Goal: Check status: Check status

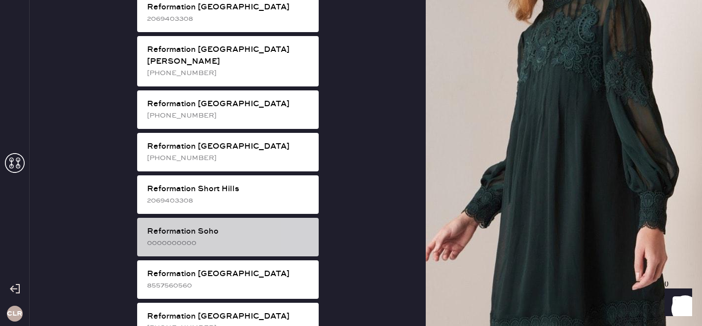
scroll to position [1628, 0]
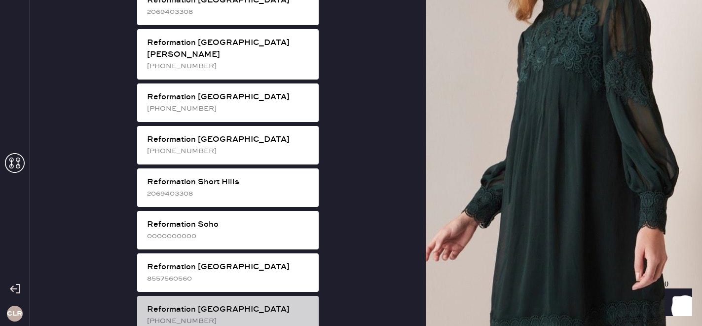
click at [238, 295] on div "Reformation [GEOGRAPHIC_DATA] [PHONE_NUMBER]" at bounding box center [227, 314] width 181 height 38
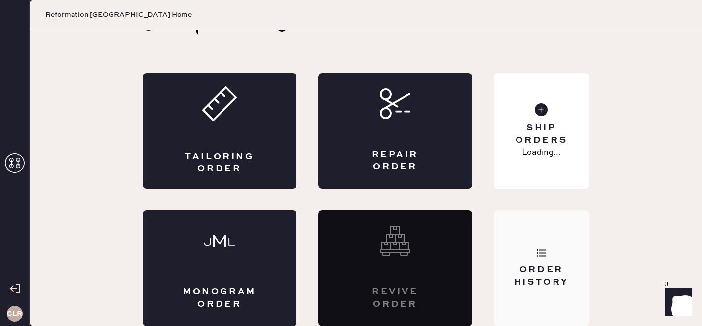
click at [531, 282] on div "Order History" at bounding box center [541, 275] width 79 height 25
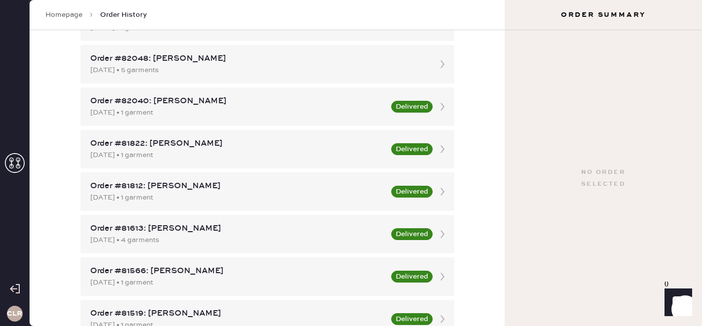
scroll to position [916, 0]
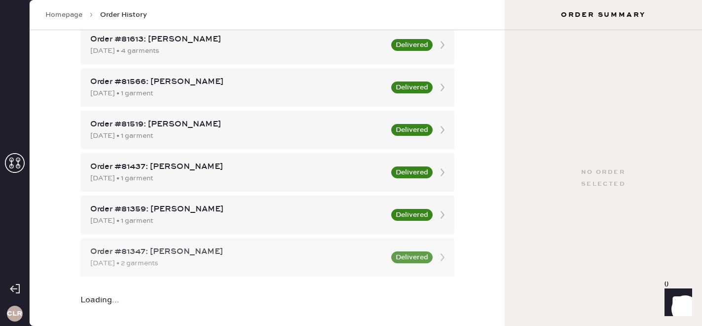
click at [166, 264] on div "[DATE] • 2 garments" at bounding box center [237, 262] width 295 height 11
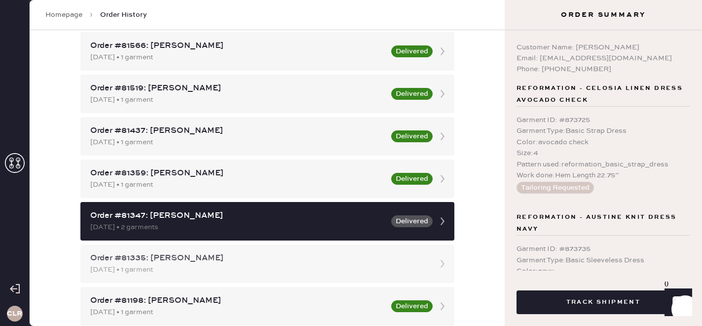
click at [203, 270] on div "[DATE] • 1 garment" at bounding box center [258, 269] width 336 height 11
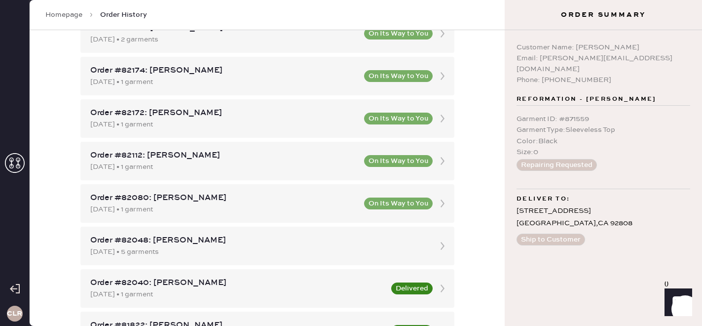
scroll to position [544, 0]
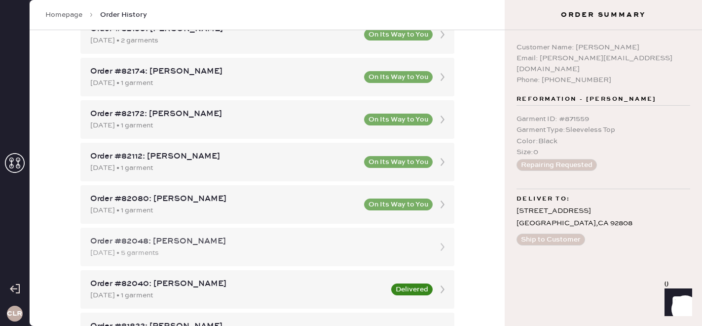
click at [239, 251] on div "[DATE] • 5 garments" at bounding box center [258, 252] width 336 height 11
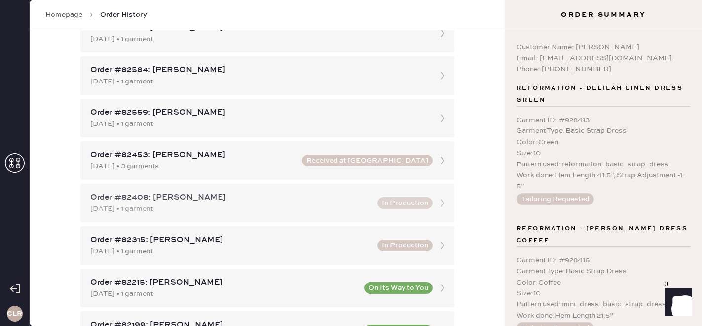
scroll to position [250, 0]
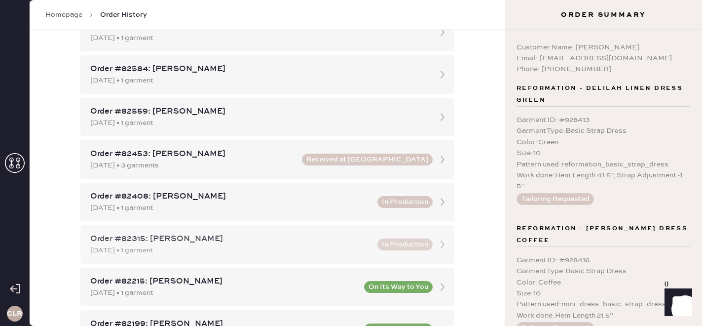
click at [326, 239] on div "Order #82315: [PERSON_NAME]" at bounding box center [230, 239] width 281 height 12
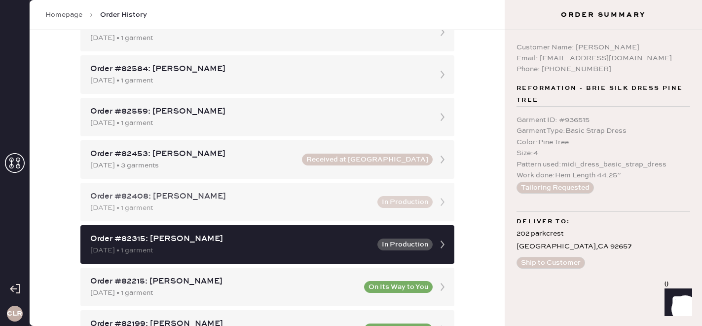
click at [319, 205] on div "[DATE] • 1 garment" at bounding box center [230, 207] width 281 height 11
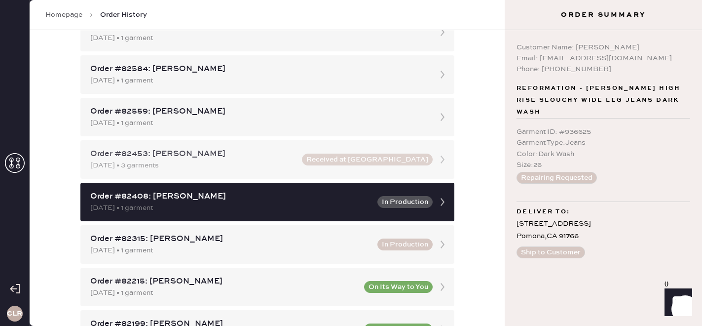
click at [240, 158] on div "Order #82453: [PERSON_NAME]" at bounding box center [193, 154] width 206 height 12
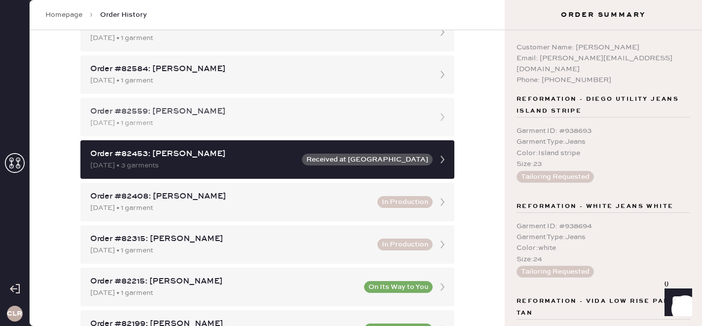
click at [230, 125] on div "[DATE] • 1 garment" at bounding box center [258, 122] width 336 height 11
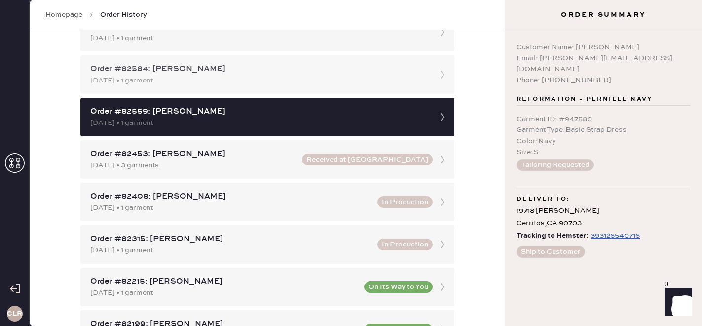
click at [272, 72] on div "Order #82584: [PERSON_NAME]" at bounding box center [258, 69] width 336 height 12
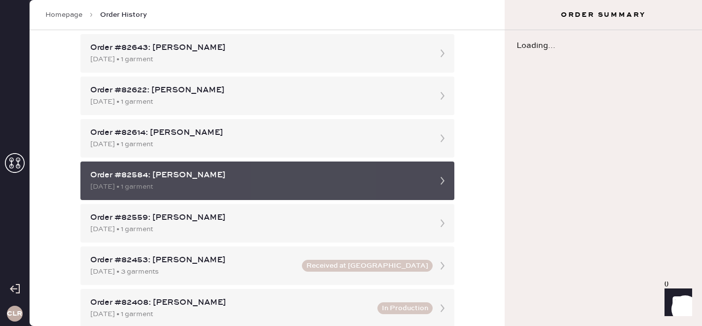
scroll to position [121, 0]
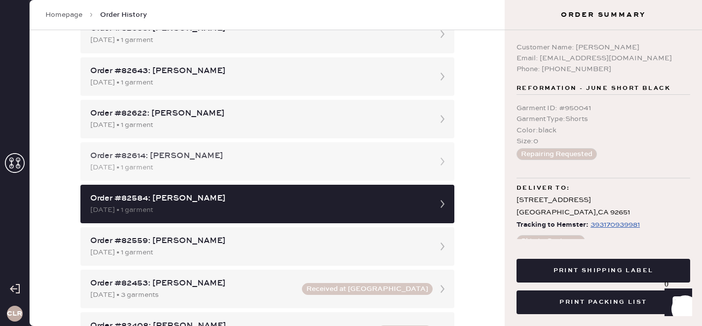
click at [301, 149] on div "Order #82614: [PERSON_NAME] [DATE] • 1 garment" at bounding box center [267, 161] width 374 height 38
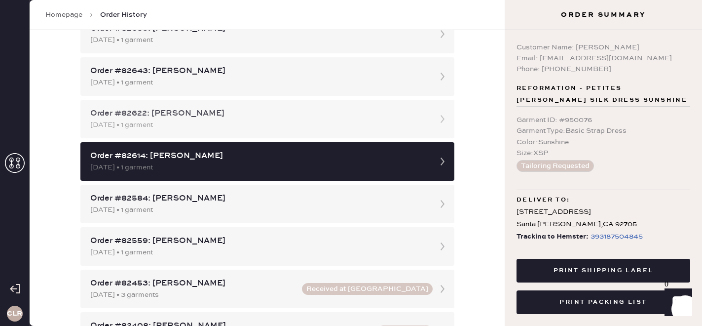
click at [202, 128] on div "[DATE] • 1 garment" at bounding box center [258, 124] width 336 height 11
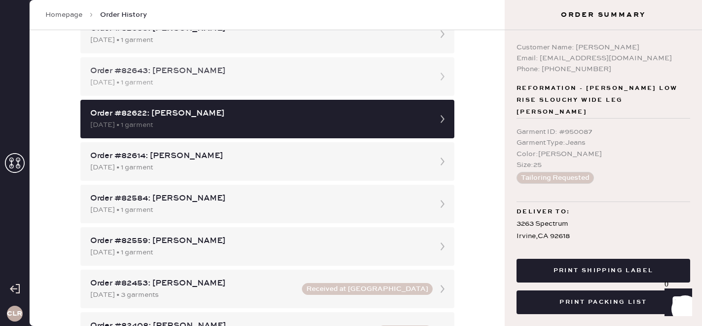
click at [299, 67] on div "Order #82643: [PERSON_NAME]" at bounding box center [258, 71] width 336 height 12
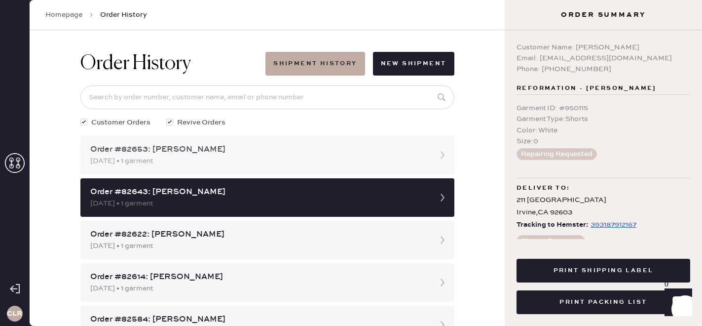
click at [294, 155] on div "[DATE] • 1 garment" at bounding box center [258, 160] width 336 height 11
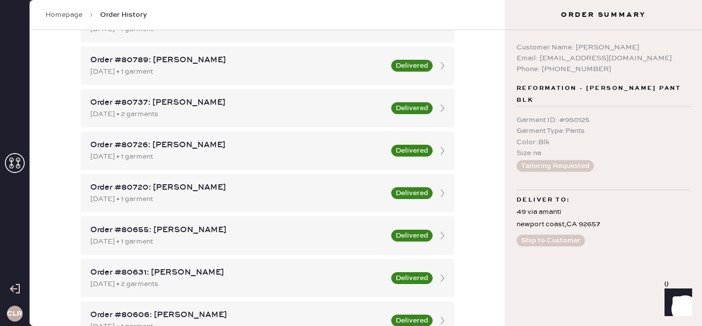
scroll to position [1976, 0]
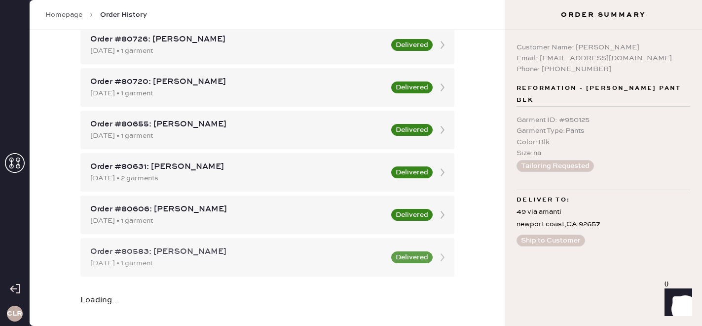
click at [262, 257] on div "[DATE] • 1 garment" at bounding box center [237, 262] width 295 height 11
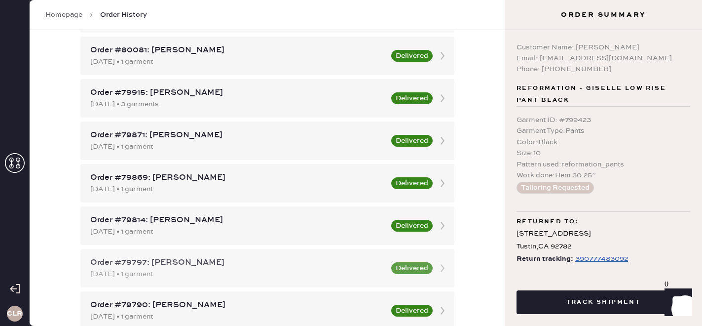
scroll to position [2926, 0]
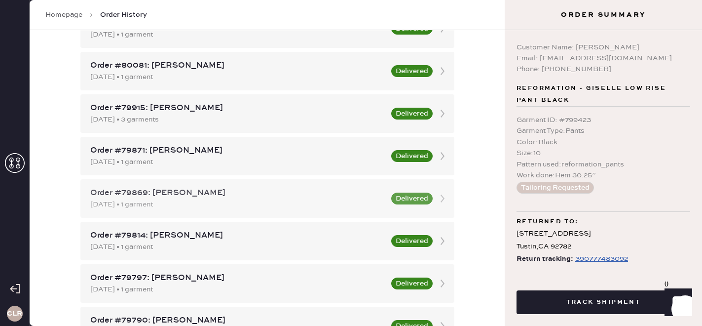
click at [177, 197] on div "Order #79869: [PERSON_NAME]" at bounding box center [237, 193] width 295 height 12
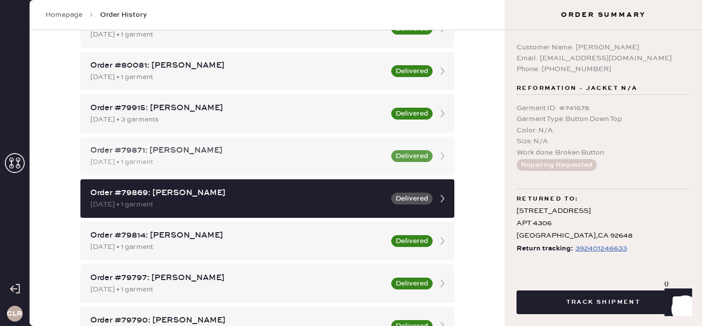
click at [236, 162] on div "[DATE] • 1 garment" at bounding box center [237, 161] width 295 height 11
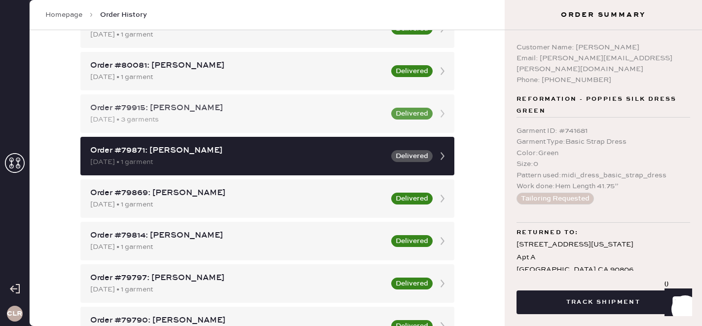
click at [224, 114] on div "[DATE] • 3 garments" at bounding box center [237, 119] width 295 height 11
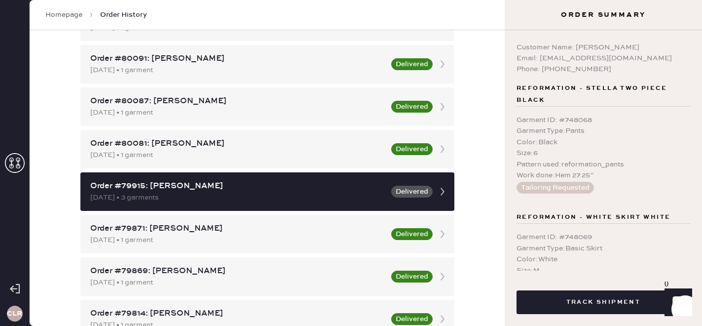
scroll to position [245, 0]
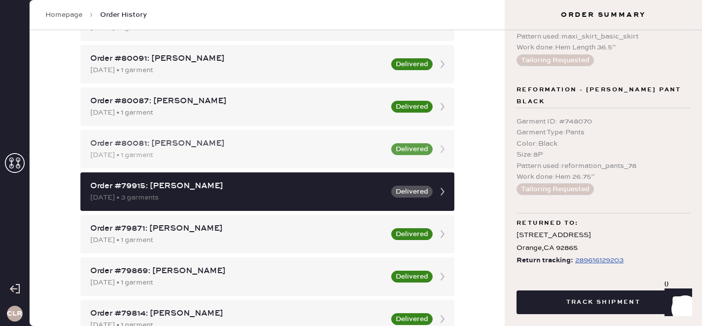
click at [207, 151] on div "[DATE] • 1 garment" at bounding box center [237, 154] width 295 height 11
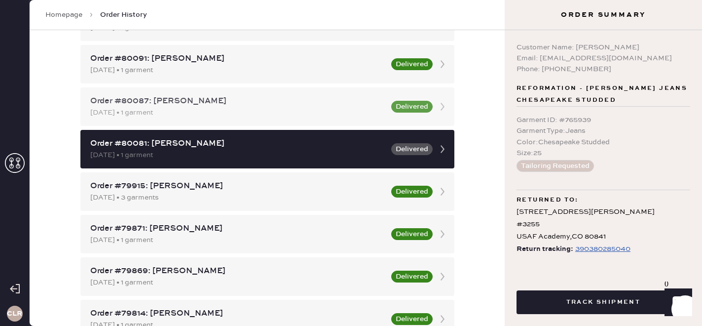
click at [211, 116] on div "[DATE] • 1 garment" at bounding box center [237, 112] width 295 height 11
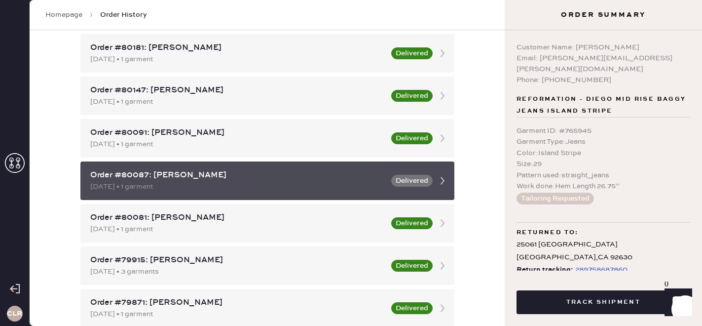
scroll to position [2773, 0]
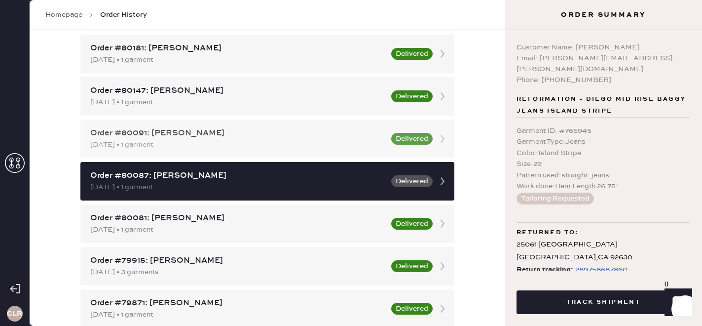
click at [209, 144] on div "[DATE] • 1 garment" at bounding box center [237, 144] width 295 height 11
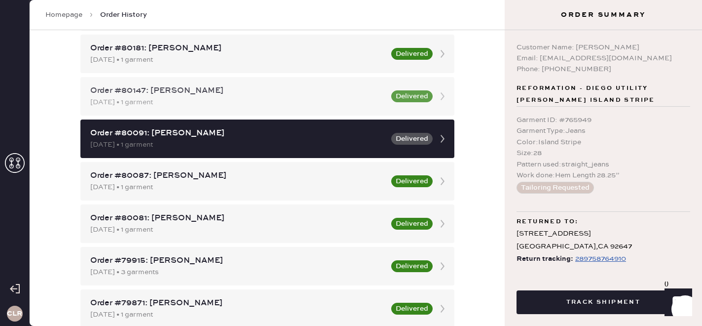
click at [205, 101] on div "[DATE] • 1 garment" at bounding box center [237, 102] width 295 height 11
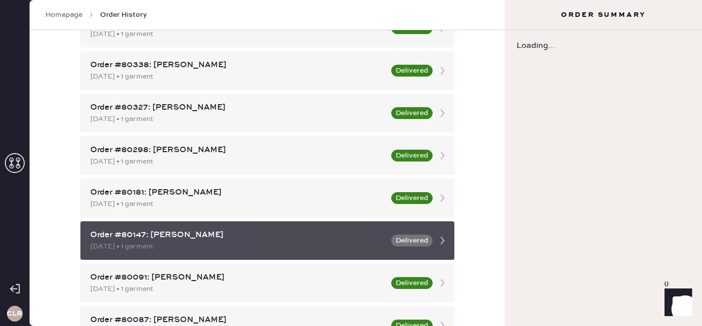
scroll to position [2621, 0]
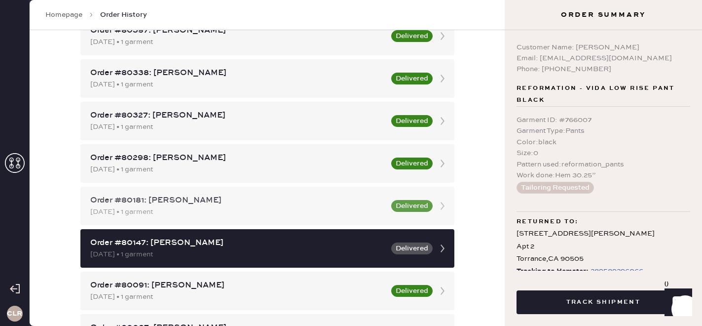
click at [237, 188] on div "Order #80181: [PERSON_NAME] [DATE] • 1 garment Delivered" at bounding box center [267, 205] width 374 height 38
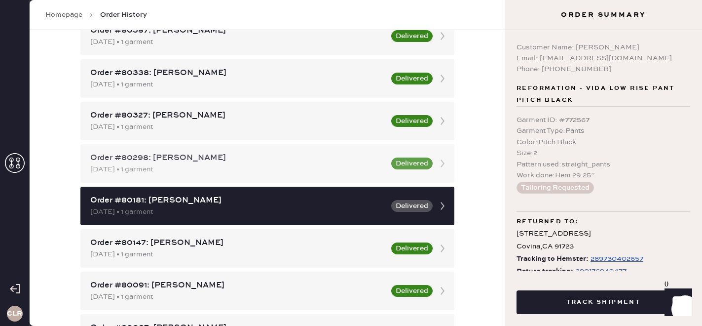
click at [234, 166] on div "[DATE] • 1 garment" at bounding box center [237, 169] width 295 height 11
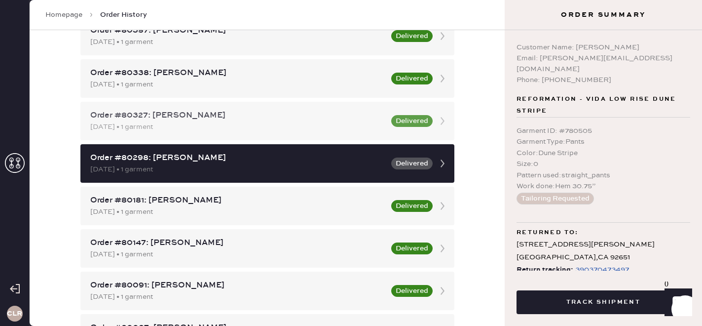
click at [226, 130] on div "[DATE] • 1 garment" at bounding box center [237, 126] width 295 height 11
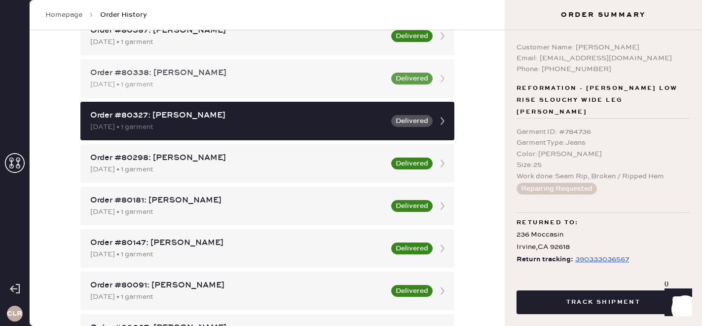
click at [207, 85] on div "[DATE] • 1 garment" at bounding box center [237, 84] width 295 height 11
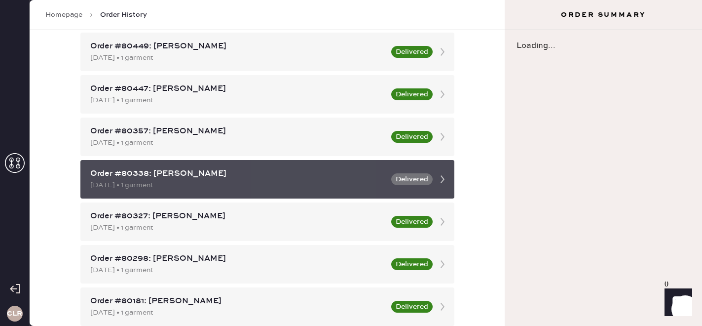
scroll to position [2520, 0]
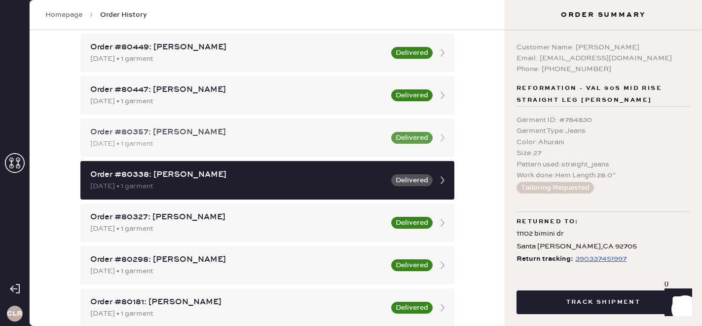
click at [243, 144] on div "[DATE] • 1 garment" at bounding box center [237, 143] width 295 height 11
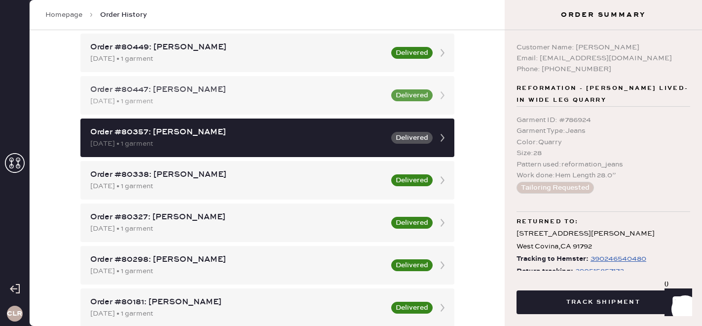
click at [235, 97] on div "[DATE] • 1 garment" at bounding box center [237, 101] width 295 height 11
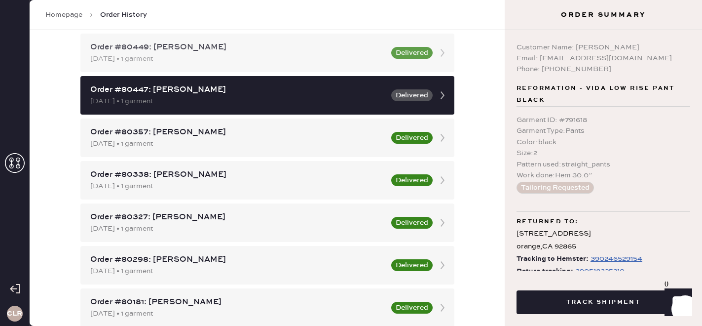
click at [203, 62] on div "[DATE] • 1 garment" at bounding box center [237, 58] width 295 height 11
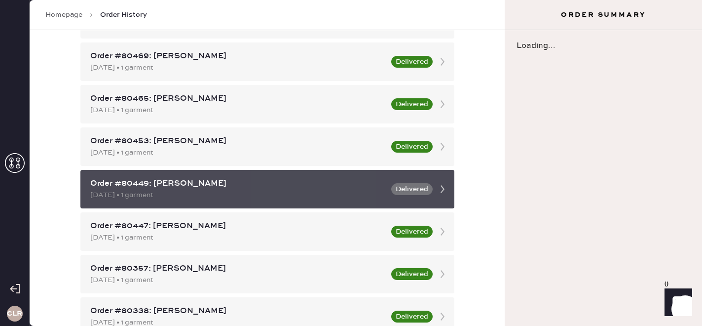
scroll to position [2372, 0]
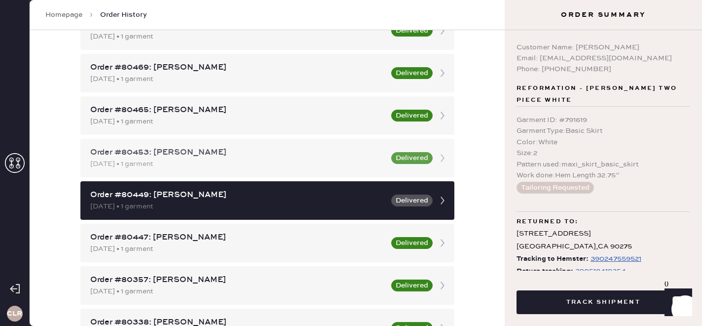
click at [298, 169] on div "[DATE] • 1 garment" at bounding box center [237, 163] width 295 height 11
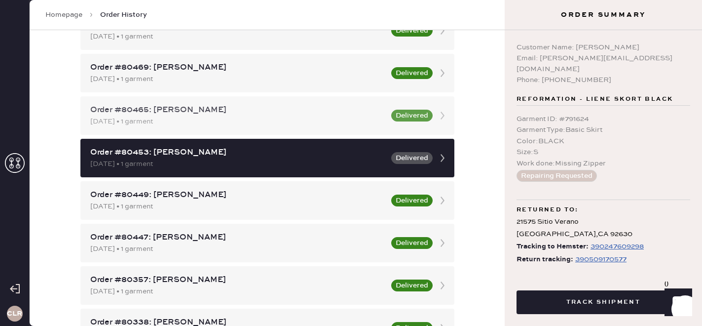
click at [285, 111] on div "Order #80465: [PERSON_NAME]" at bounding box center [237, 110] width 295 height 12
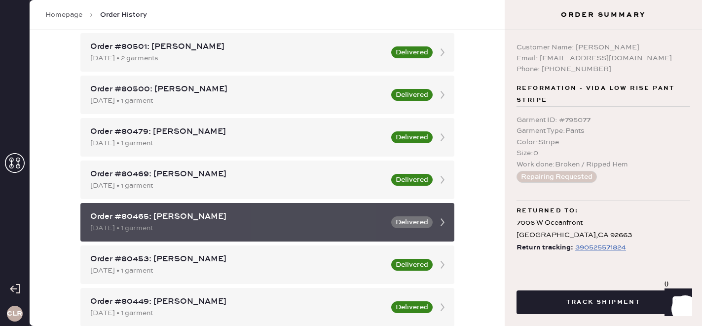
scroll to position [2265, 0]
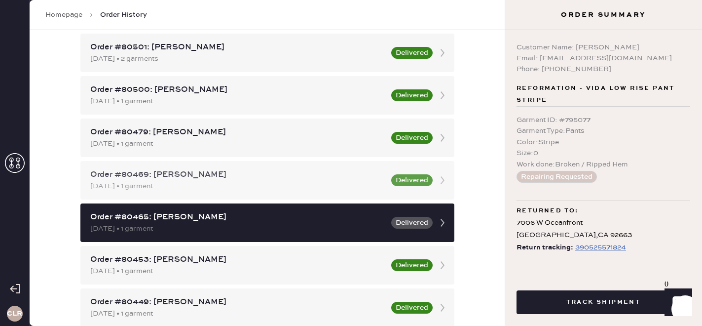
click at [303, 184] on div "[DATE] • 1 garment" at bounding box center [237, 186] width 295 height 11
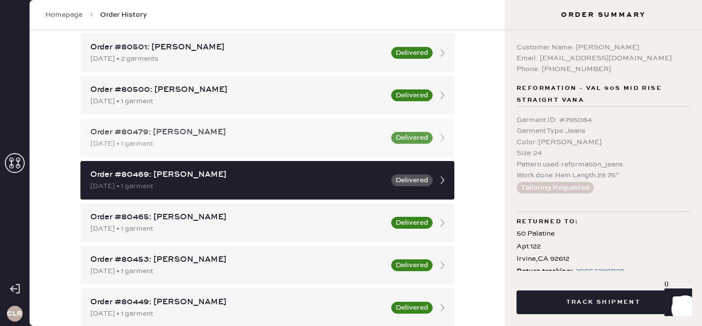
click at [316, 135] on div "Order #80479: [PERSON_NAME]" at bounding box center [237, 132] width 295 height 12
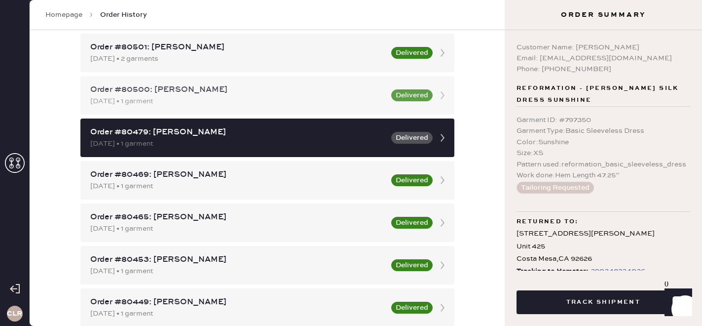
click at [278, 95] on div "Order #80500: [PERSON_NAME]" at bounding box center [237, 90] width 295 height 12
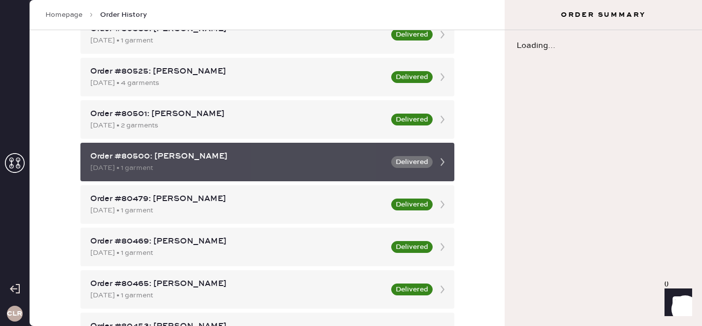
scroll to position [2198, 0]
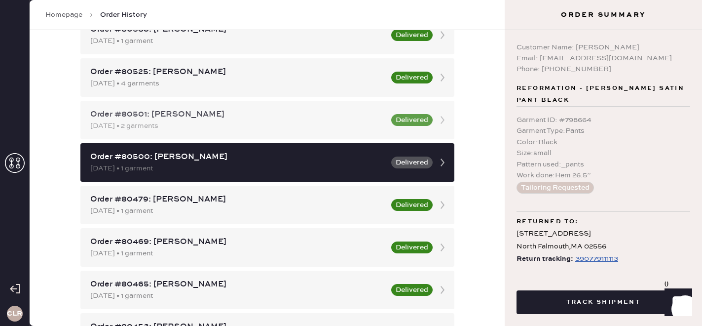
click at [279, 121] on div "[DATE] • 2 garments" at bounding box center [237, 125] width 295 height 11
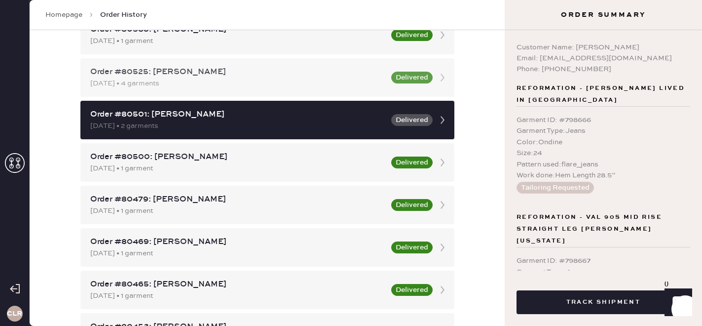
click at [256, 85] on div "[DATE] • 4 garments" at bounding box center [237, 83] width 295 height 11
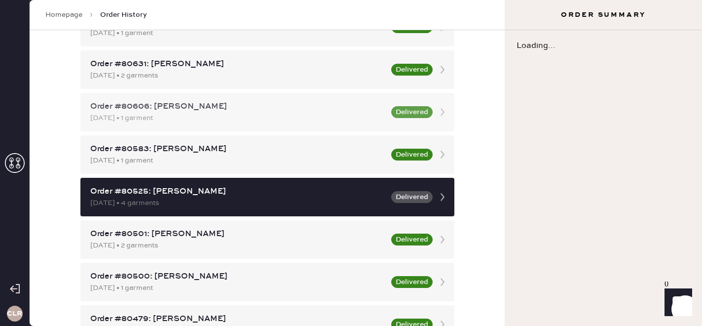
scroll to position [2075, 0]
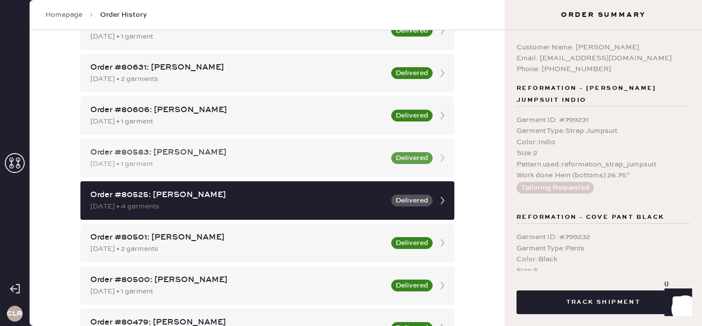
click at [252, 163] on div "[DATE] • 1 garment" at bounding box center [237, 163] width 295 height 11
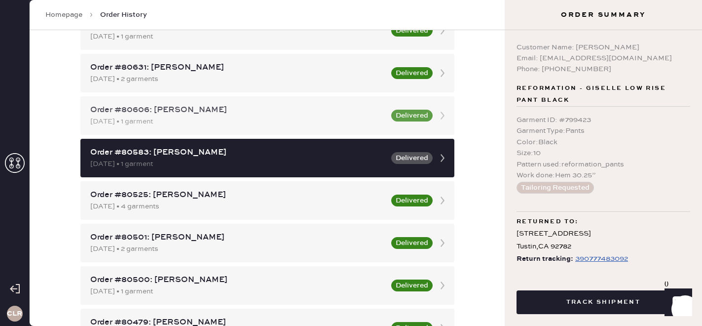
click at [243, 119] on div "[DATE] • 1 garment" at bounding box center [237, 121] width 295 height 11
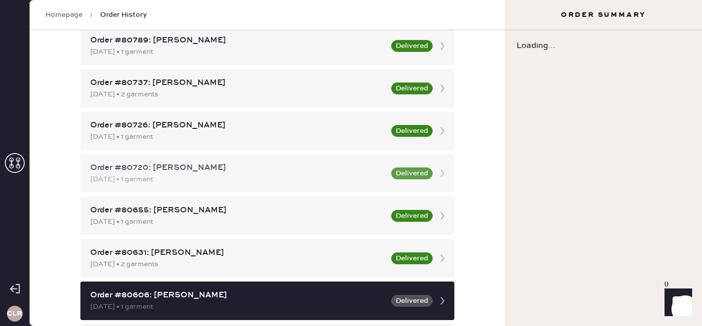
scroll to position [1881, 0]
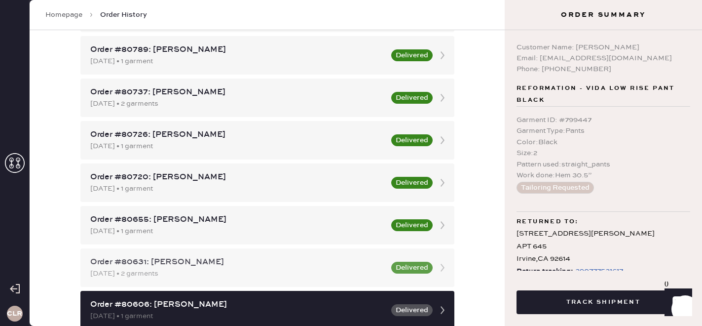
click at [233, 266] on div "Order #80631: [PERSON_NAME]" at bounding box center [237, 262] width 295 height 12
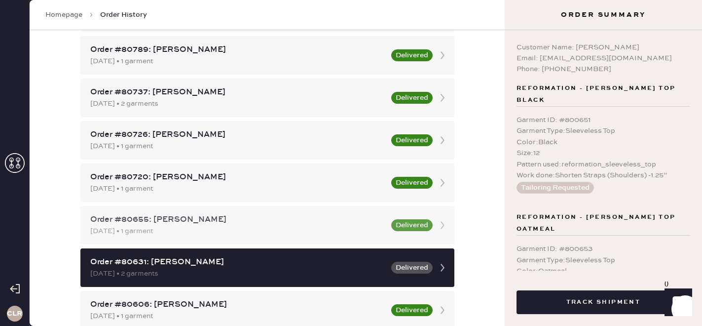
click at [238, 214] on div "Order #80655: [PERSON_NAME]" at bounding box center [237, 220] width 295 height 12
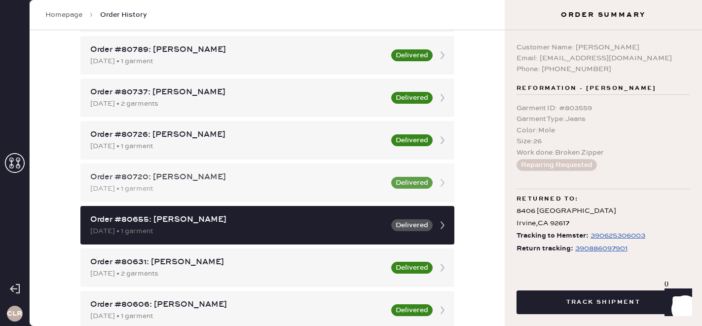
click at [238, 186] on div "[DATE] • 1 garment" at bounding box center [237, 188] width 295 height 11
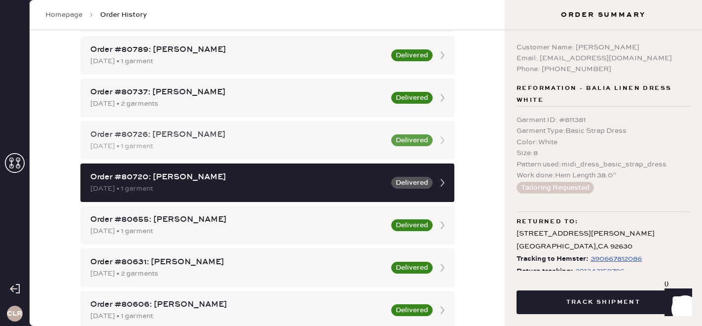
click at [216, 139] on div "Order #80726: [PERSON_NAME]" at bounding box center [237, 135] width 295 height 12
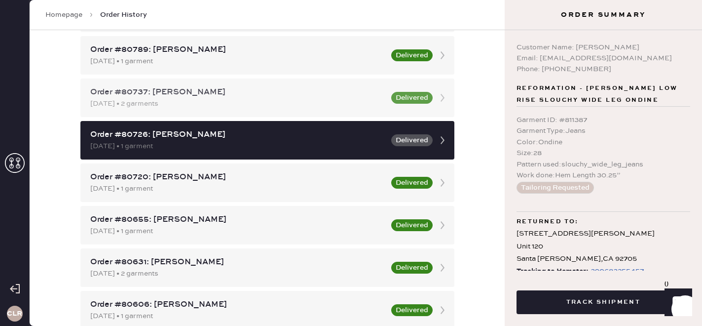
click at [218, 100] on div "[DATE] • 2 garments" at bounding box center [237, 103] width 295 height 11
